Goal: Task Accomplishment & Management: Use online tool/utility

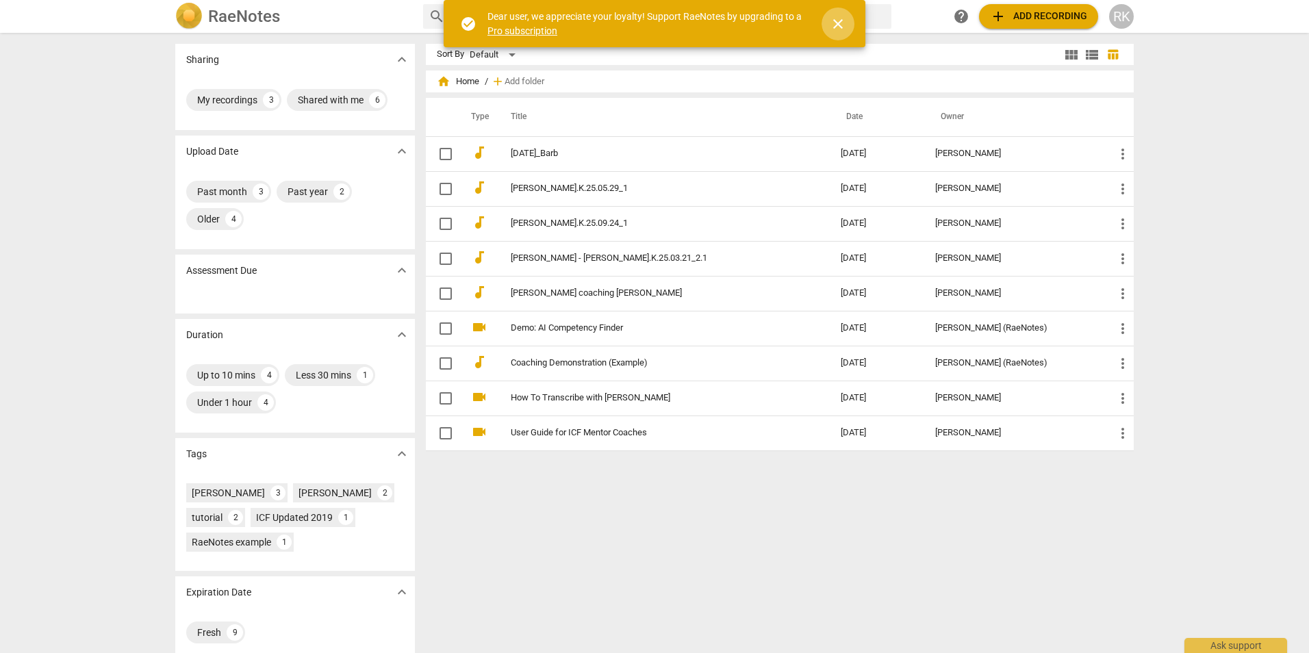
click at [839, 27] on span "close" at bounding box center [838, 24] width 16 height 16
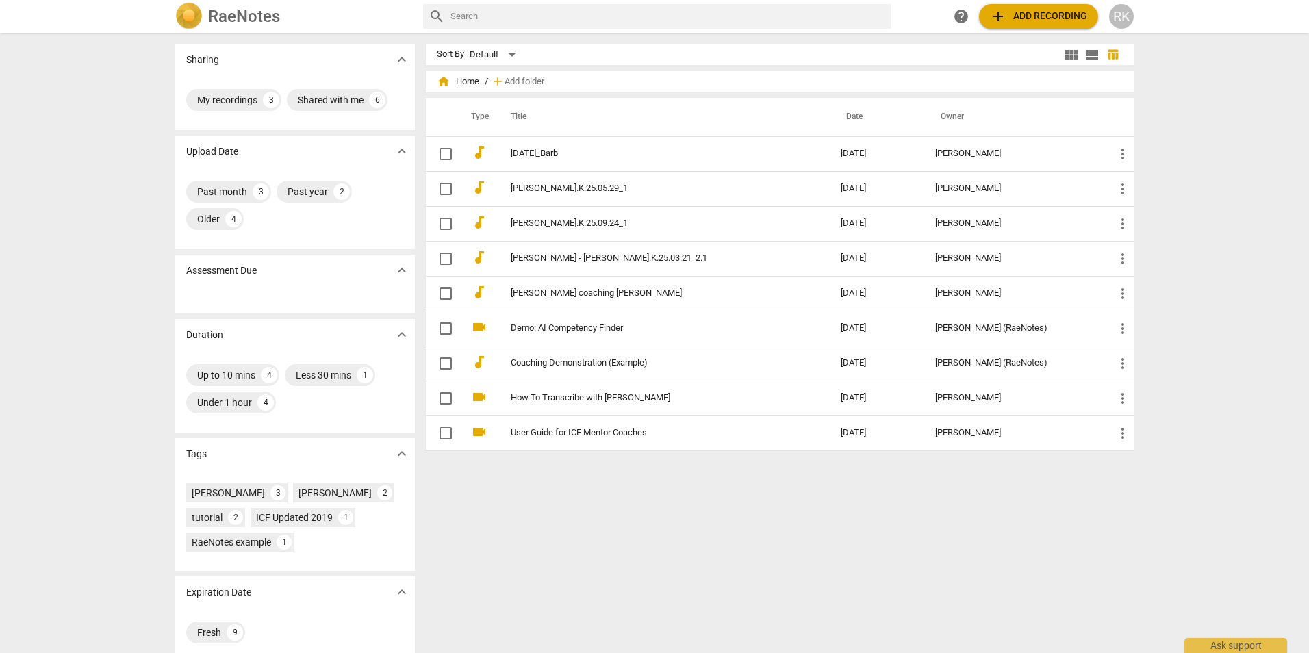
click at [1060, 20] on span "add Add recording" at bounding box center [1038, 16] width 97 height 16
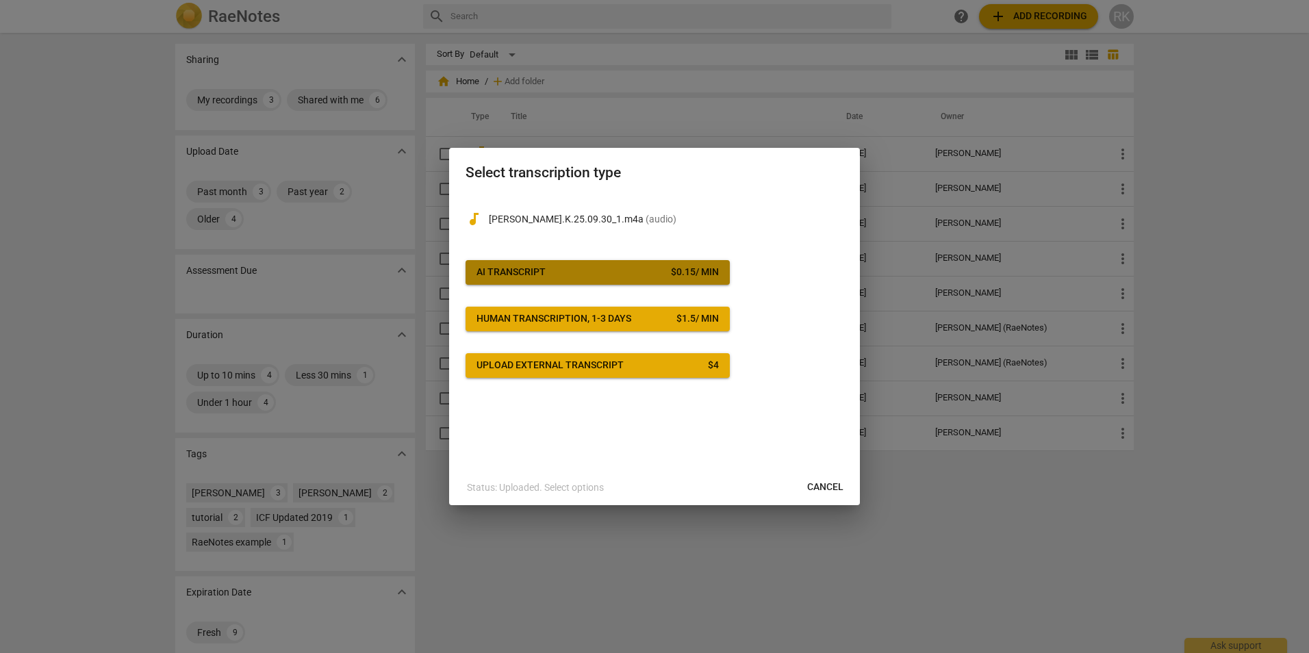
click at [637, 265] on button "AI Transcript $ 0.15 / min" at bounding box center [598, 272] width 264 height 25
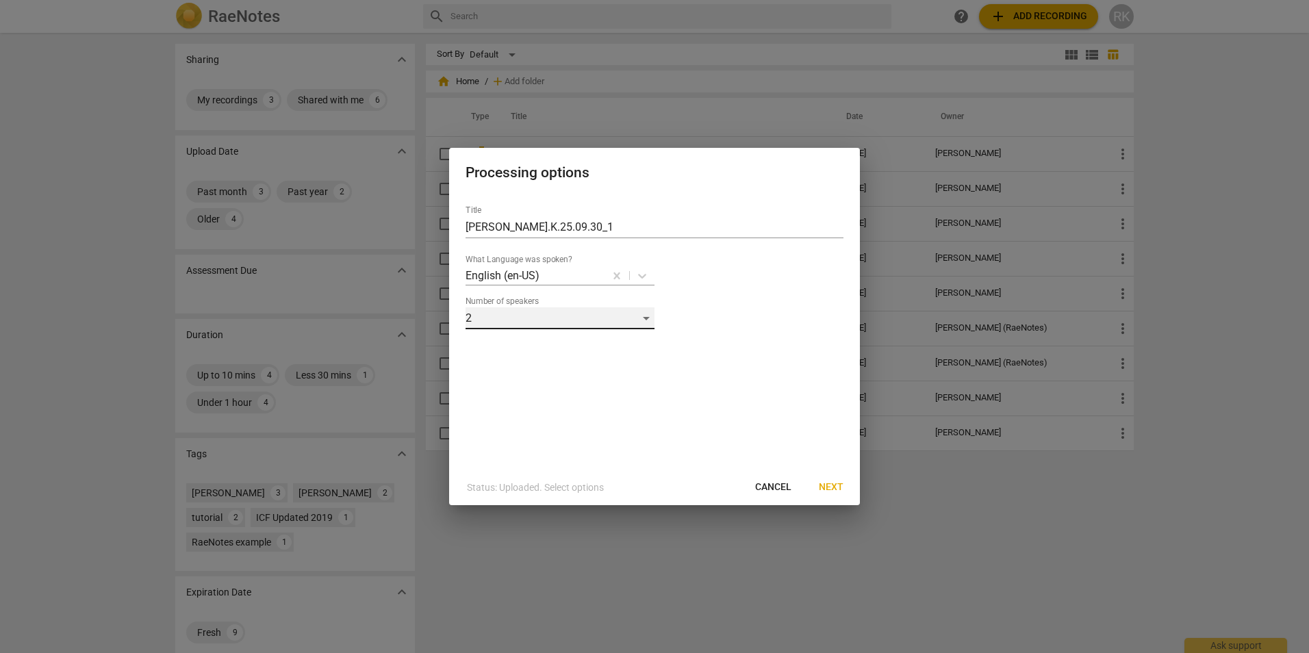
click at [649, 322] on div "2" at bounding box center [560, 318] width 189 height 22
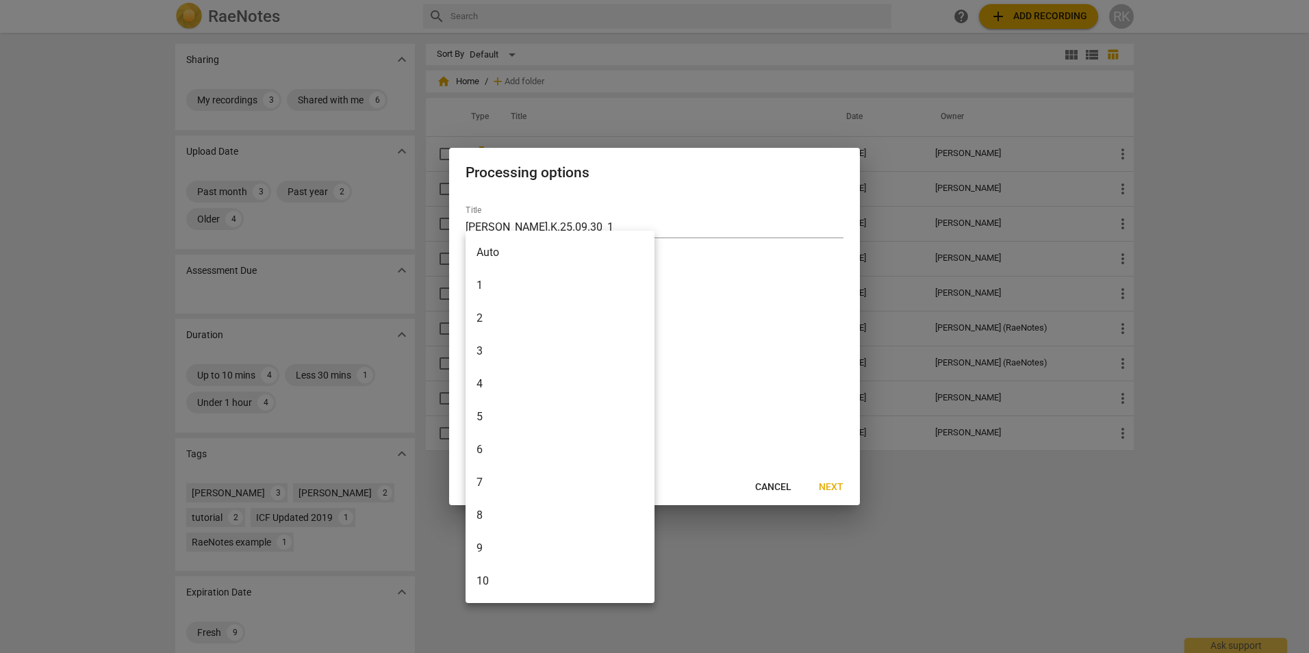
click at [627, 316] on li "2" at bounding box center [560, 318] width 189 height 33
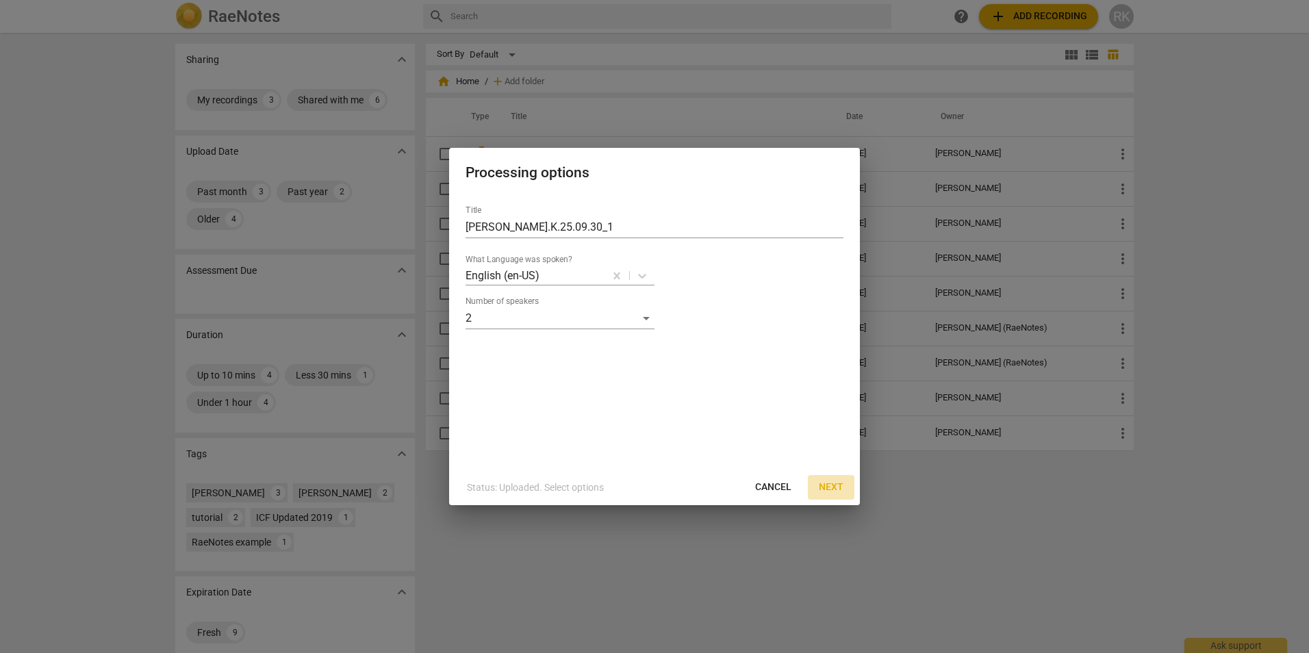
click at [831, 487] on span "Next" at bounding box center [831, 488] width 25 height 14
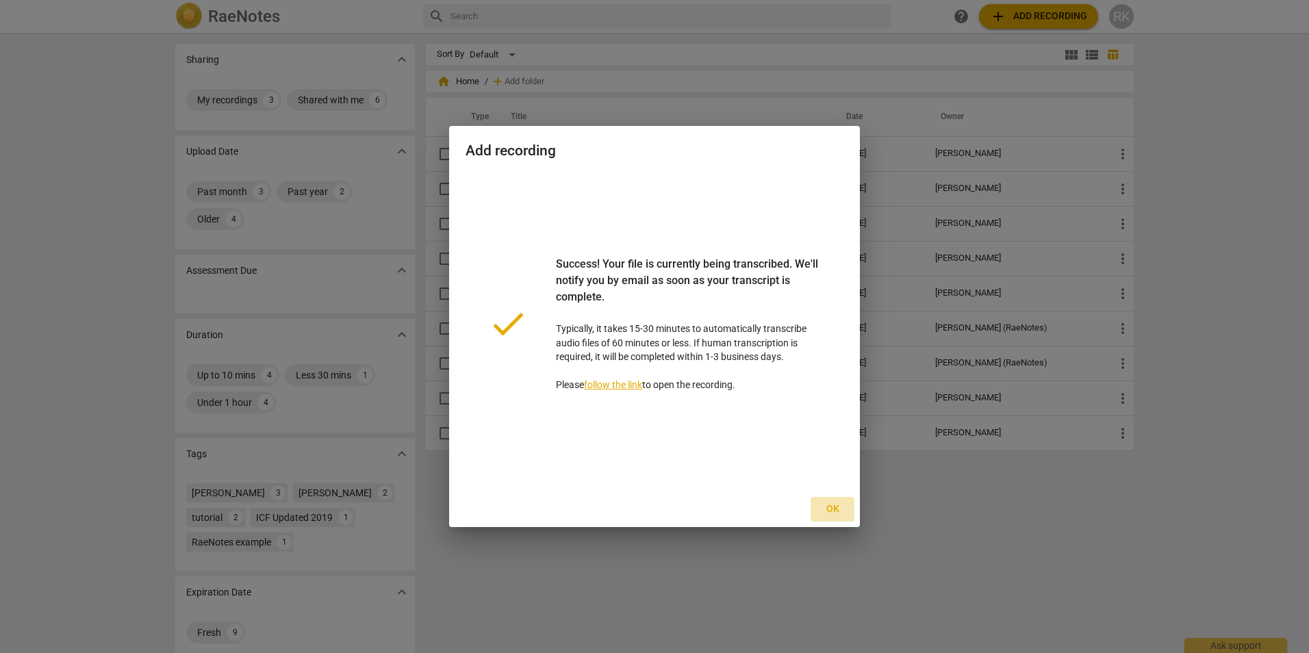
click at [824, 507] on span "Ok" at bounding box center [833, 510] width 22 height 14
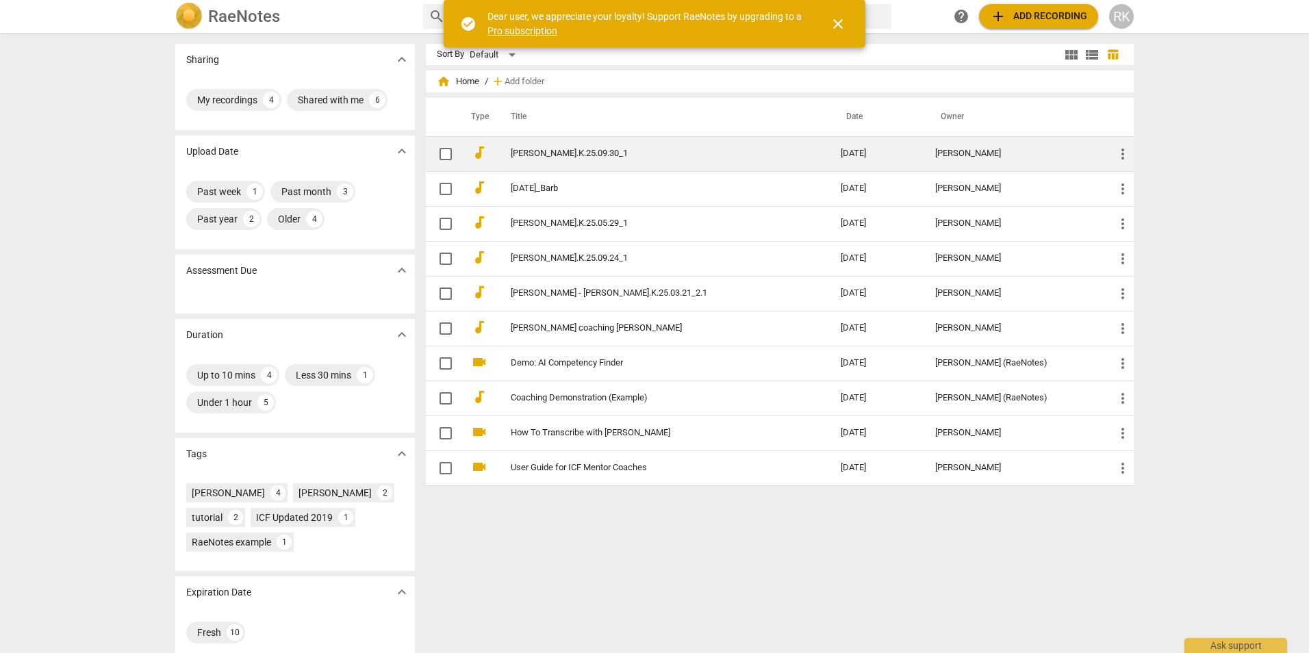
click at [548, 157] on link "[PERSON_NAME].K.25.09.30_1" at bounding box center [651, 154] width 281 height 10
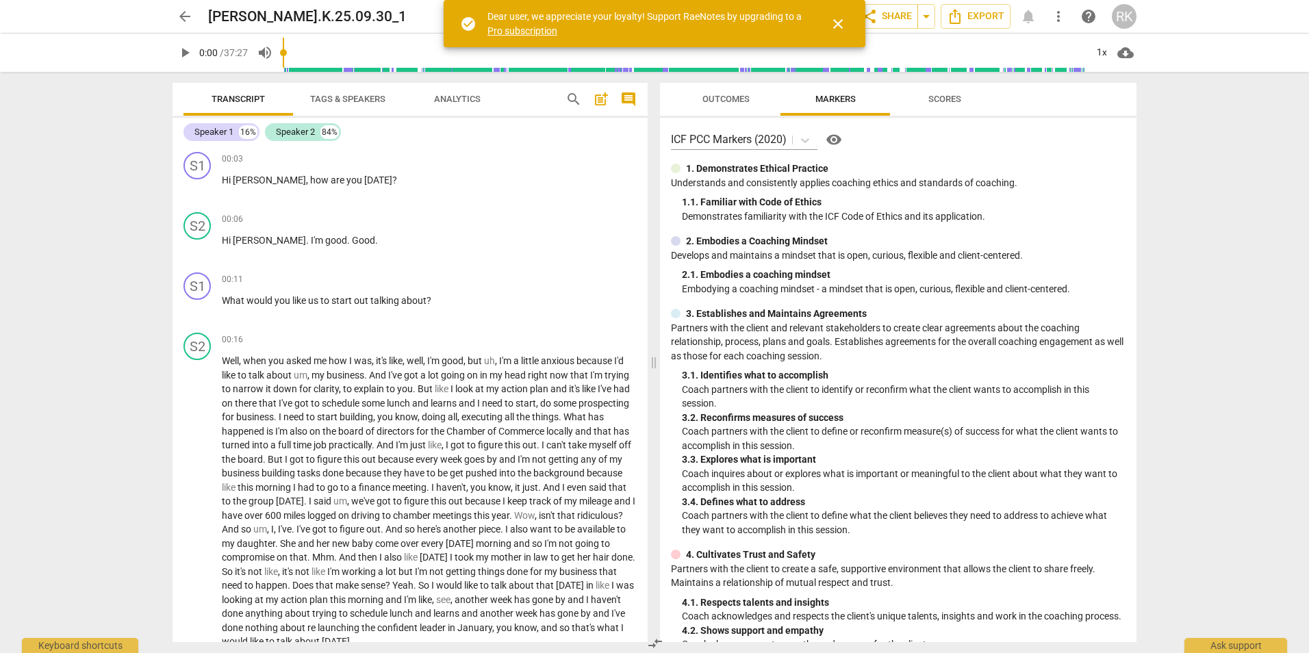
click at [837, 16] on span "close" at bounding box center [838, 24] width 16 height 16
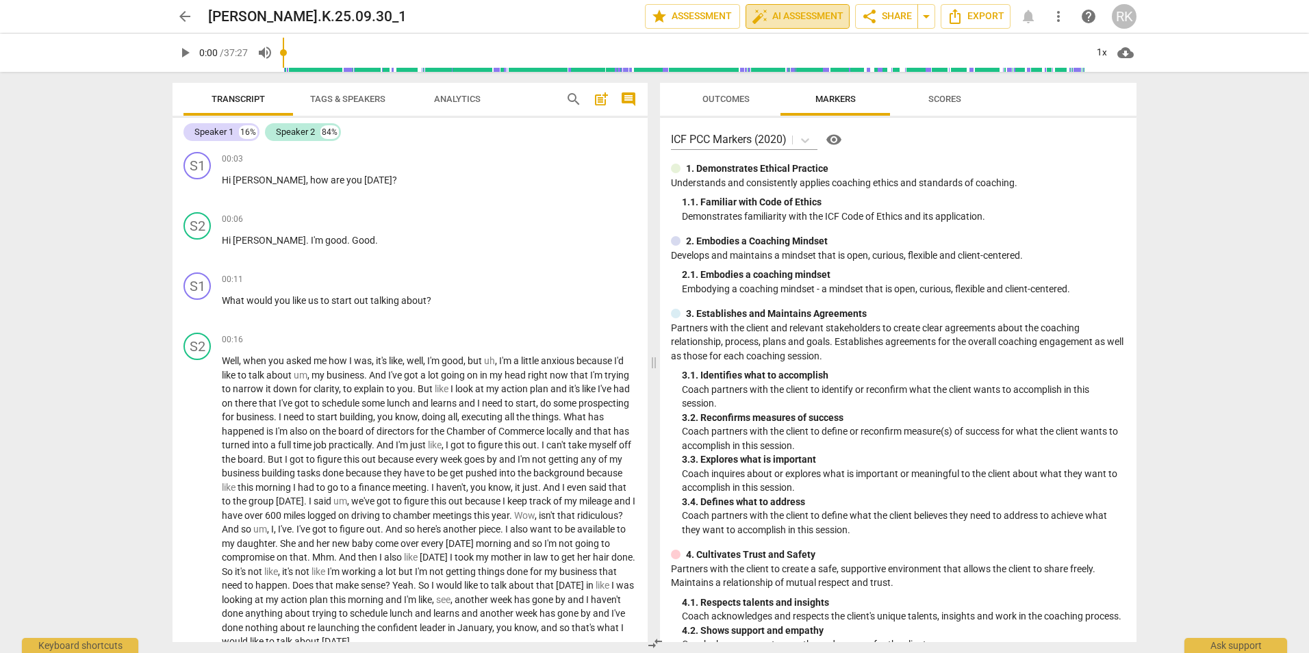
click at [822, 17] on span "auto_fix_high AI Assessment" at bounding box center [798, 16] width 92 height 16
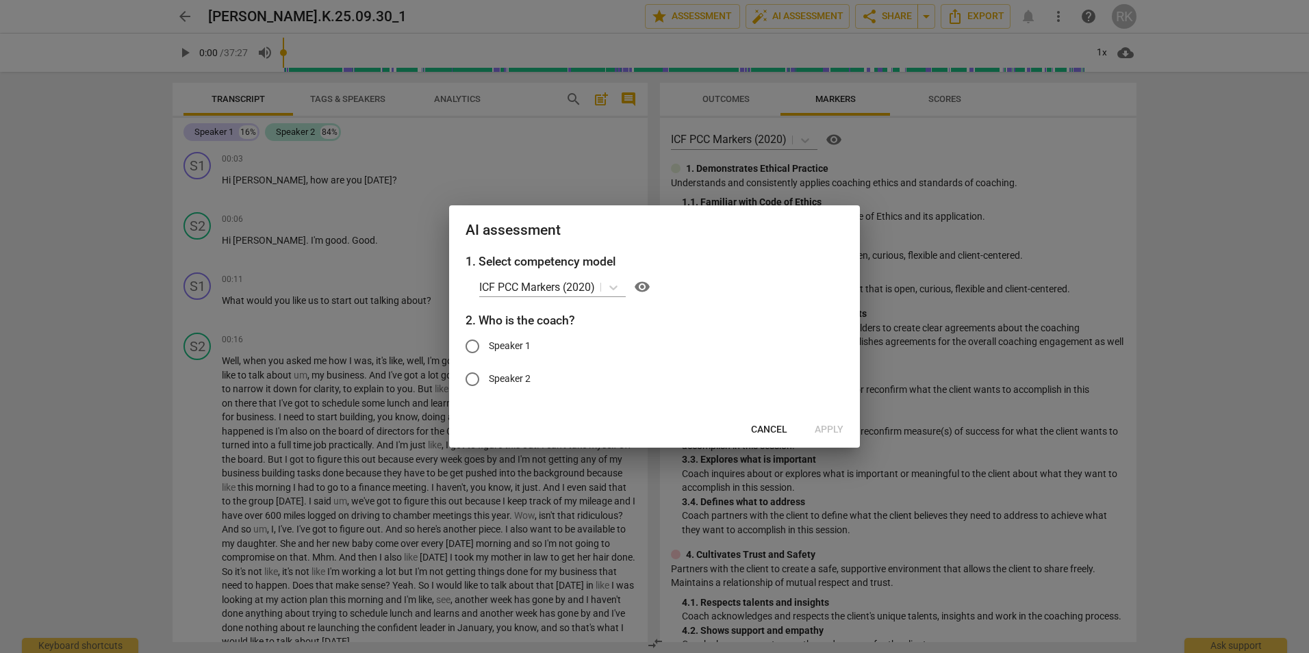
click at [468, 345] on input "Speaker 1" at bounding box center [472, 346] width 33 height 33
radio input "true"
click at [835, 426] on span "Apply" at bounding box center [829, 430] width 29 height 14
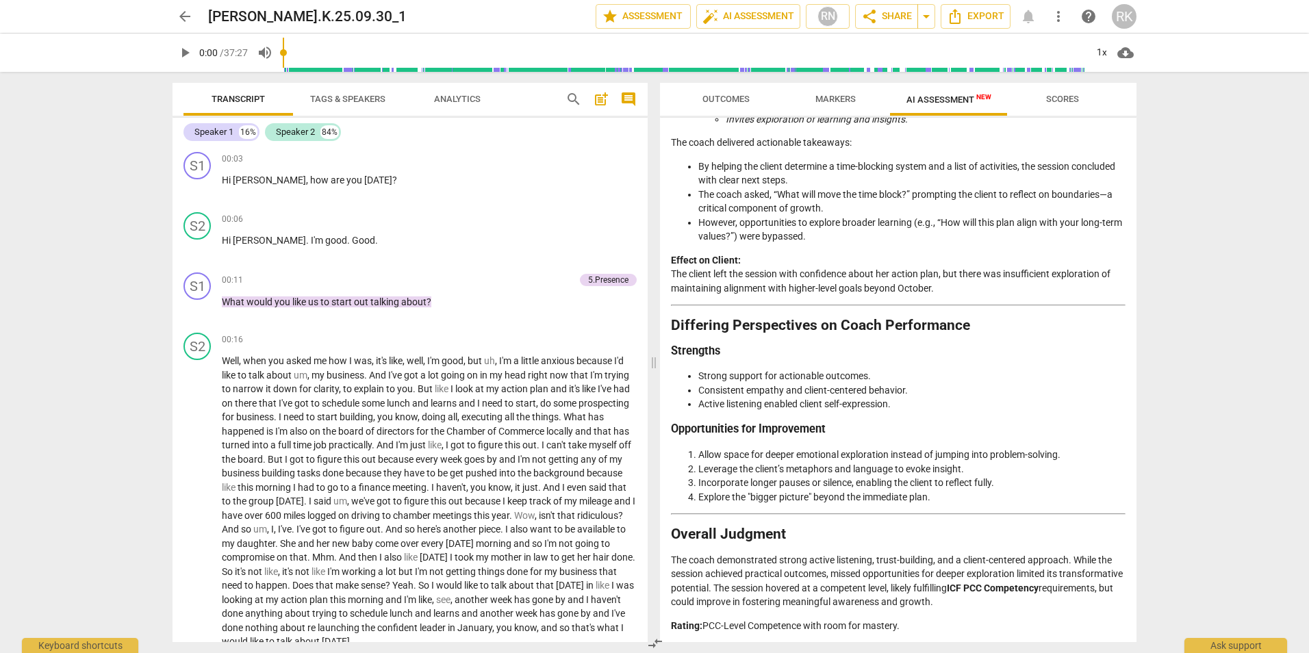
scroll to position [2312, 0]
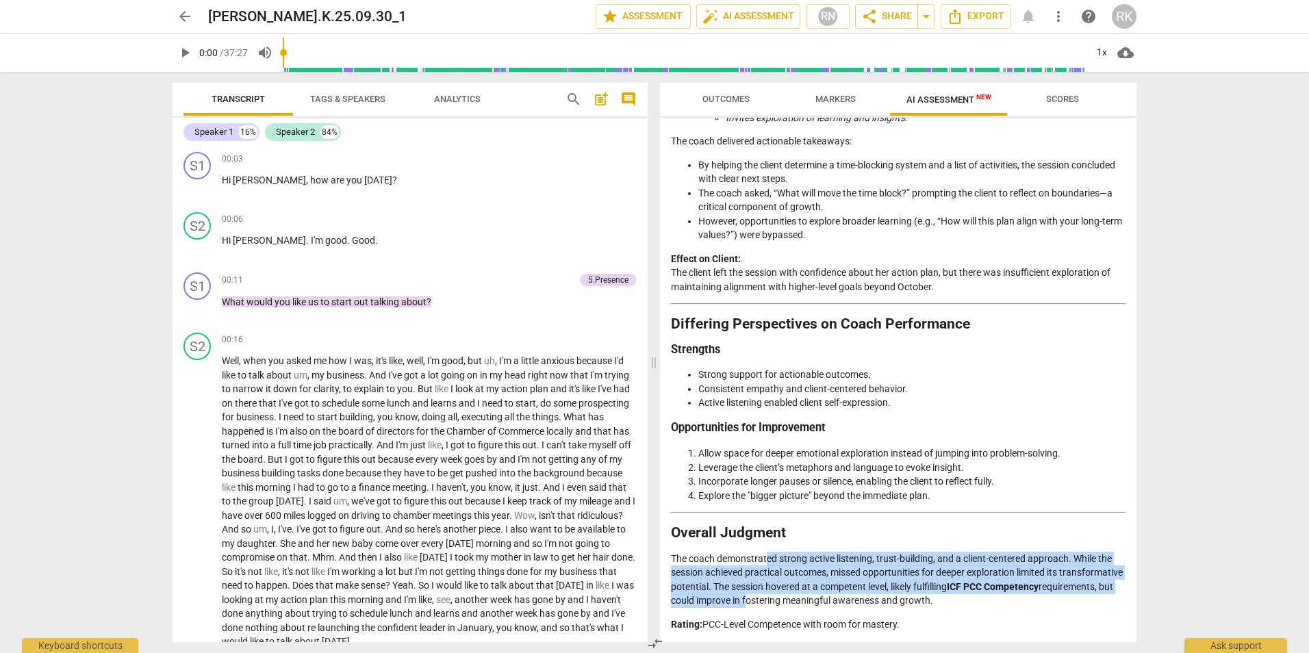
drag, startPoint x: 765, startPoint y: 557, endPoint x: 819, endPoint y: 598, distance: 67.5
click at [819, 598] on p "The coach demonstrated strong active listening, trust-building, and a client-ce…" at bounding box center [898, 580] width 455 height 56
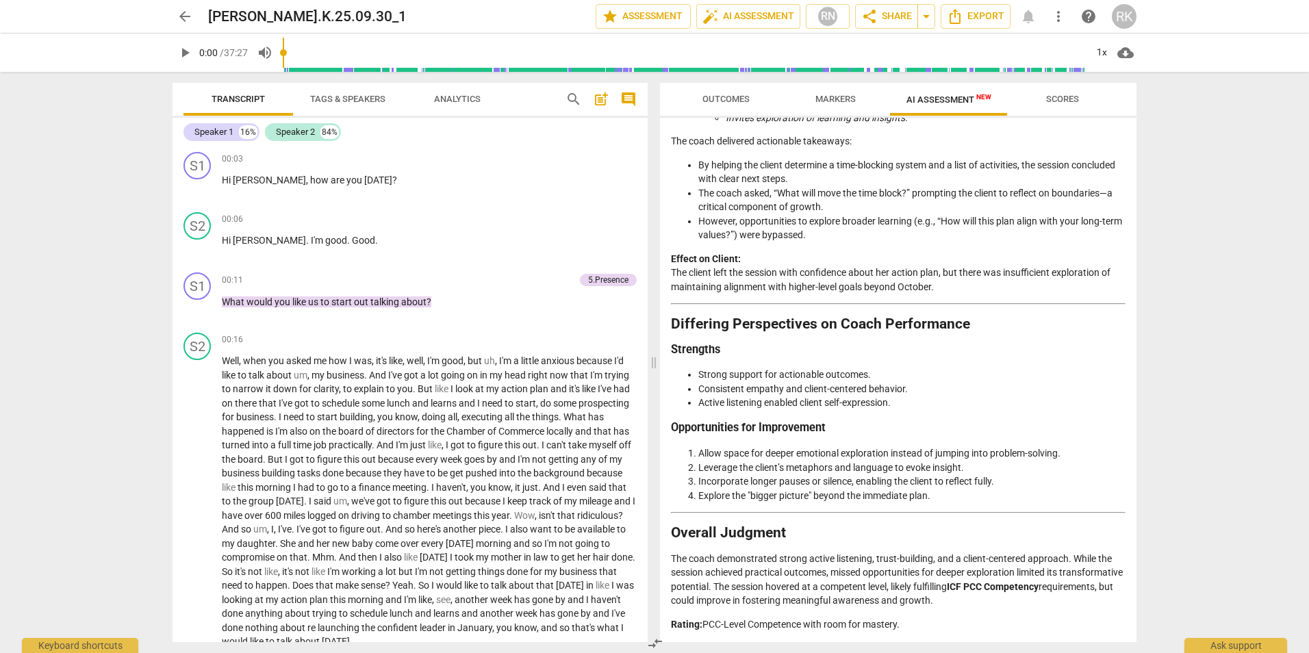
drag, startPoint x: 819, startPoint y: 598, endPoint x: 781, endPoint y: 462, distance: 140.9
click at [781, 462] on li "Leverage the client’s metaphors and language to evoke insight." at bounding box center [911, 468] width 427 height 14
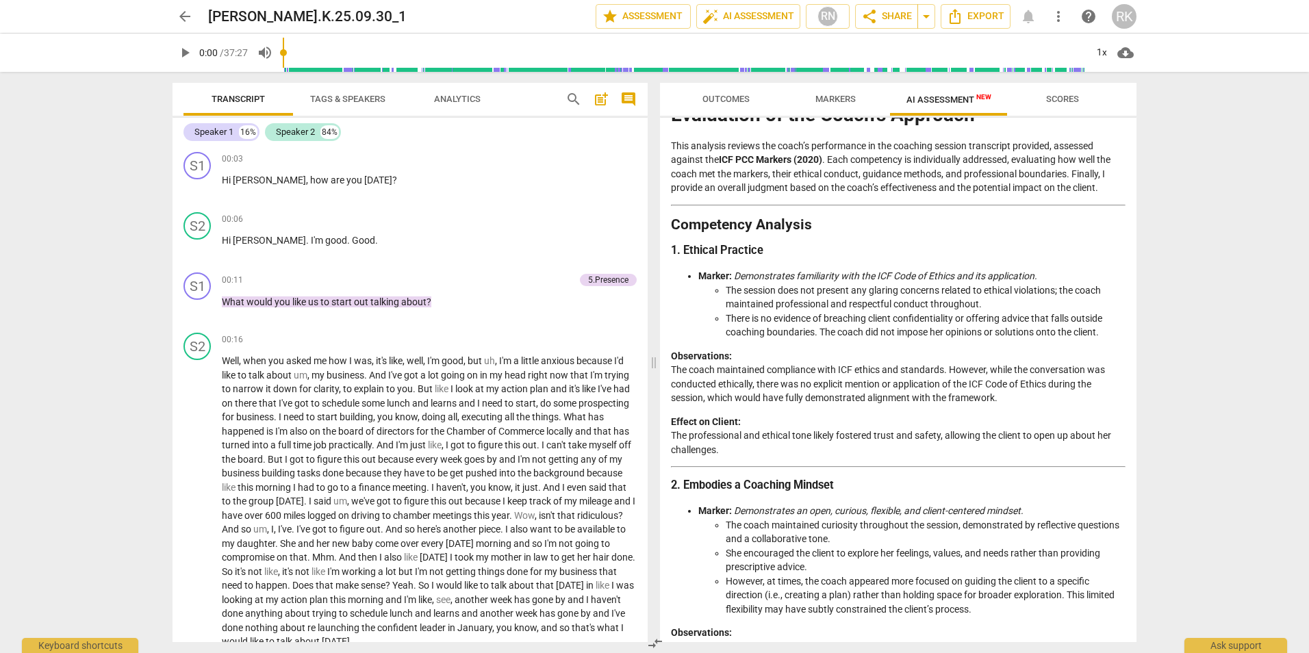
scroll to position [0, 0]
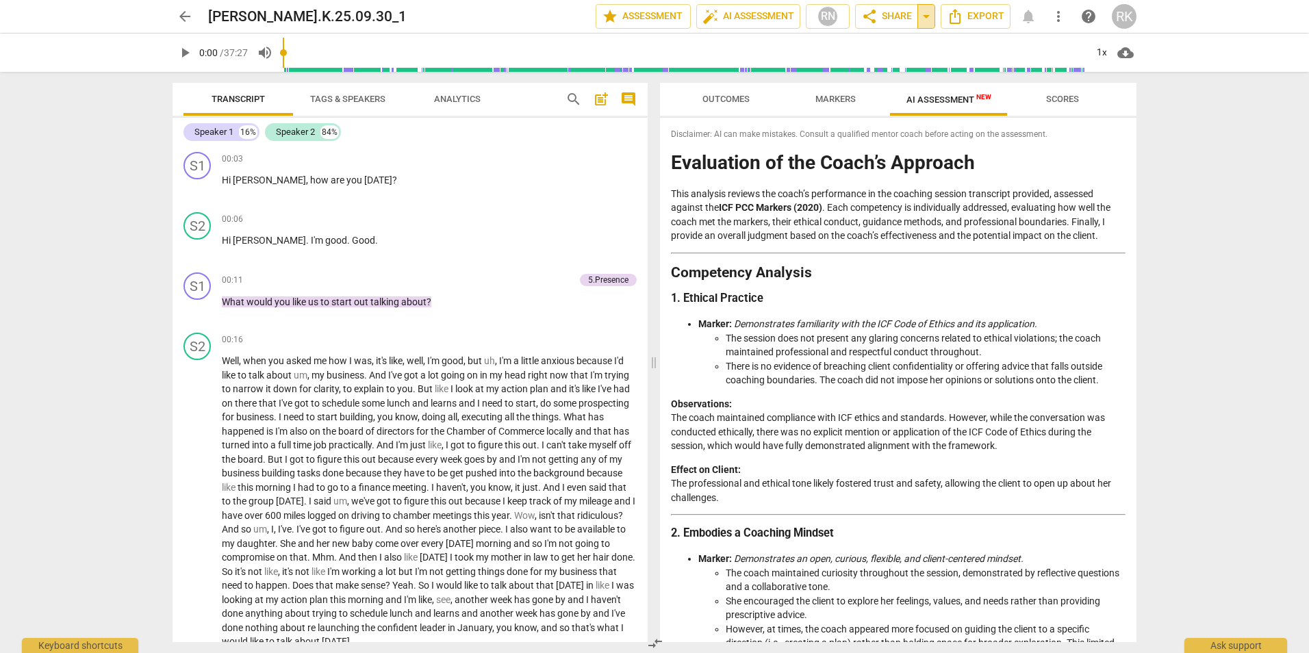
click at [924, 14] on span "arrow_drop_down" at bounding box center [926, 16] width 16 height 16
click at [900, 12] on span "share Share" at bounding box center [886, 16] width 51 height 16
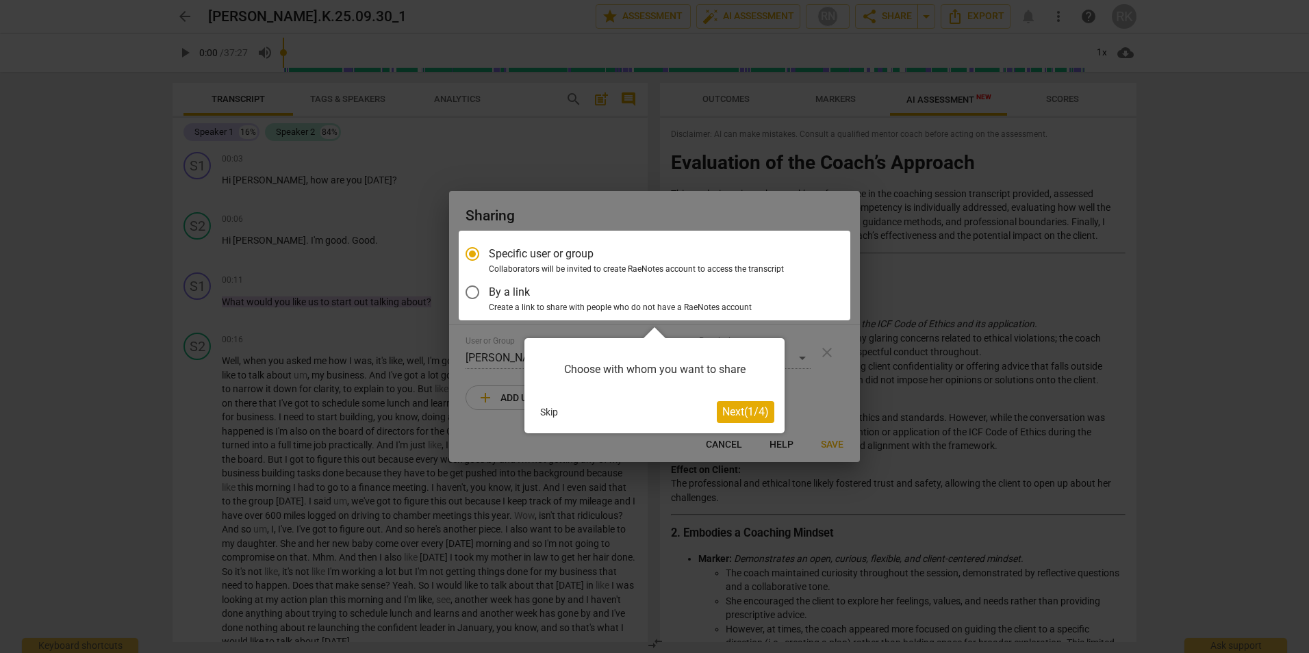
click at [575, 260] on div at bounding box center [655, 276] width 392 height 90
click at [731, 413] on span "Next ( 1 / 4 )" at bounding box center [745, 411] width 47 height 13
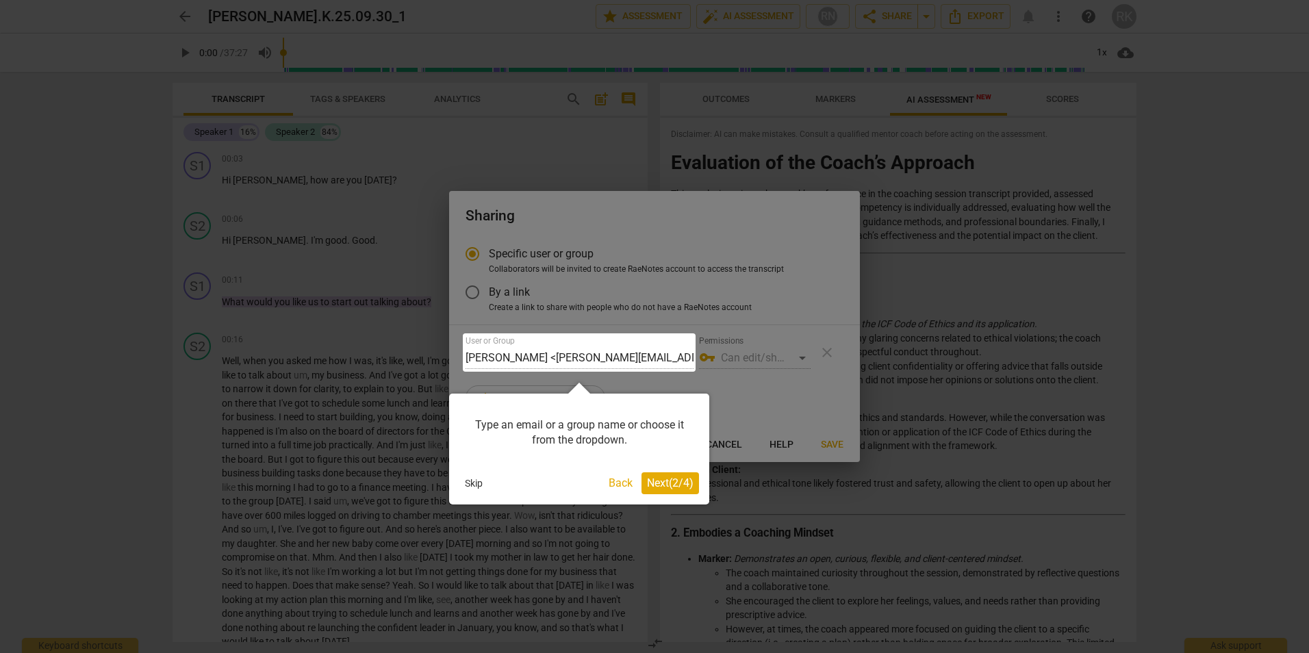
click at [761, 378] on div at bounding box center [654, 326] width 1309 height 653
click at [464, 483] on button "Skip" at bounding box center [473, 483] width 29 height 21
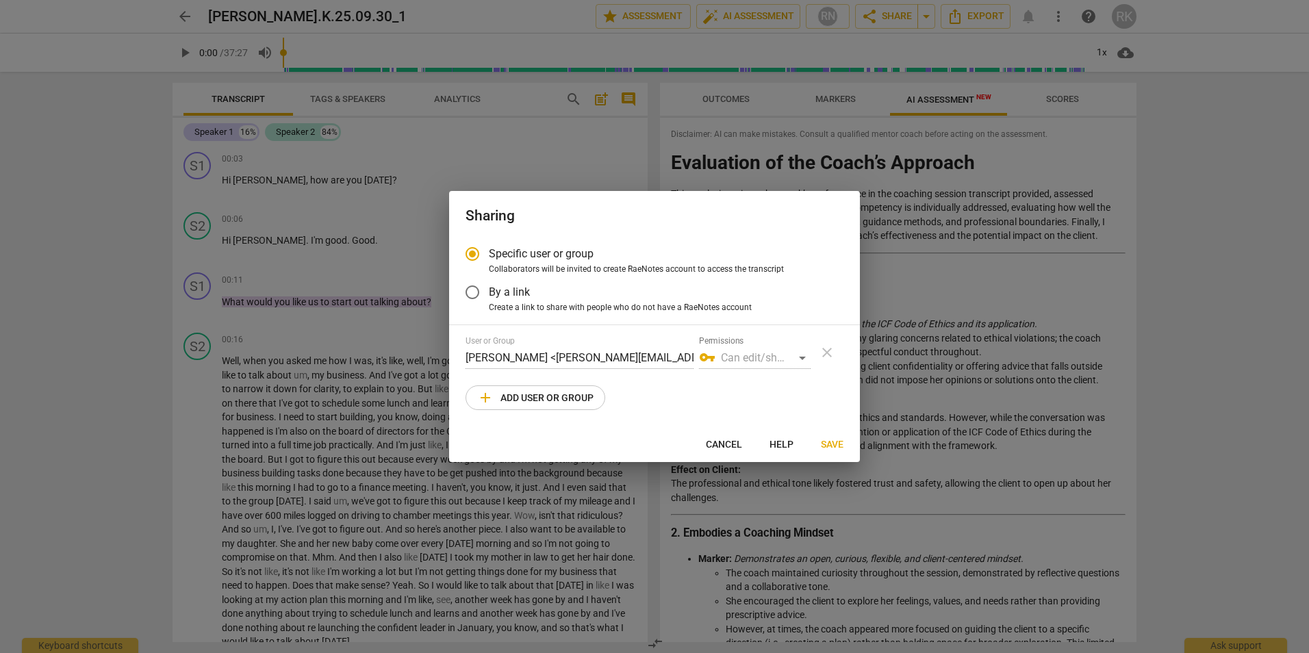
click at [553, 402] on span "add Add user or group" at bounding box center [535, 398] width 116 height 16
radio input "false"
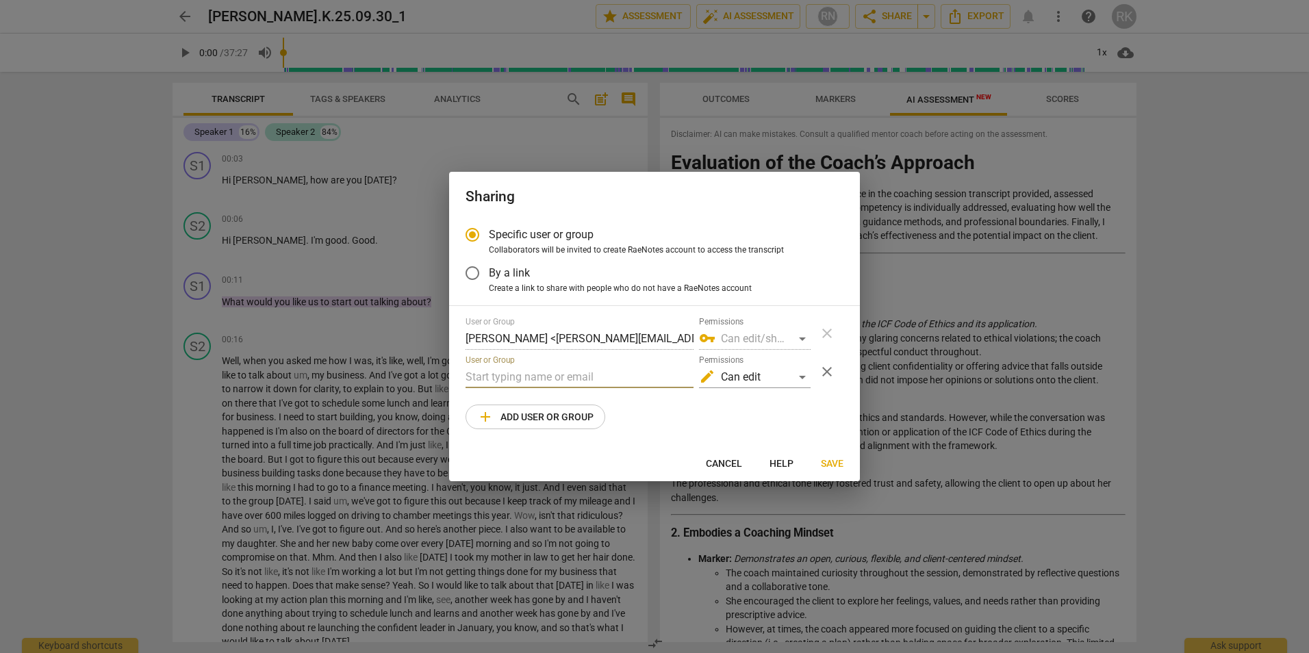
click at [538, 384] on input "text" at bounding box center [580, 377] width 228 height 22
type input "c"
click at [728, 466] on span "Cancel" at bounding box center [724, 464] width 36 height 14
radio input "false"
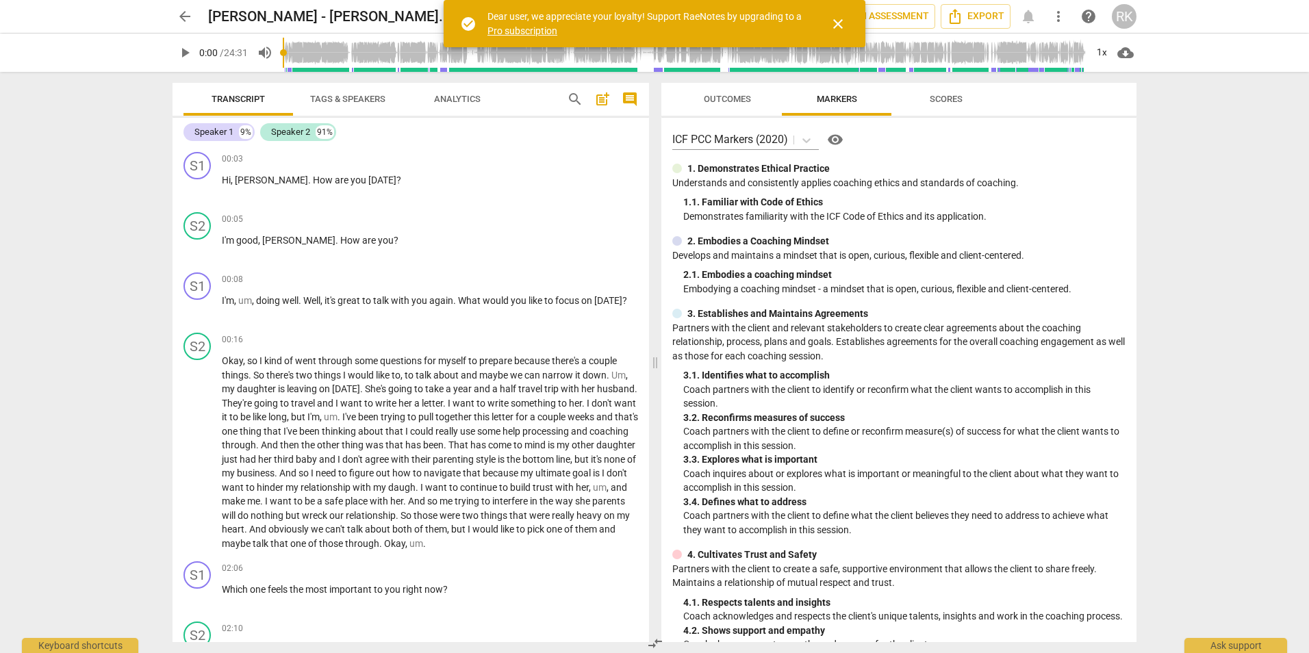
click at [842, 18] on span "close" at bounding box center [838, 24] width 16 height 16
